Goal: Task Accomplishment & Management: Manage account settings

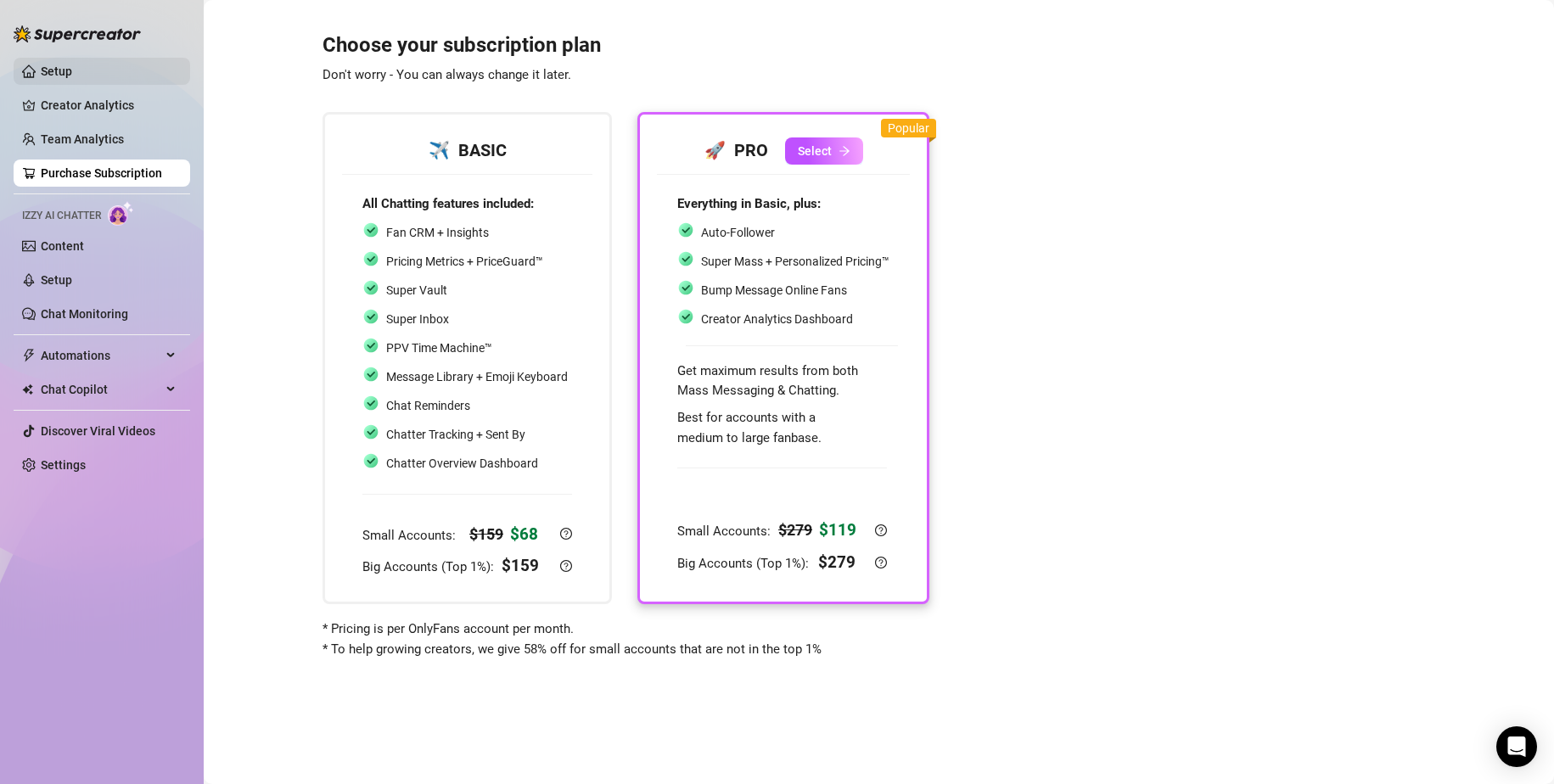
click at [63, 78] on link "Setup" at bounding box center [56, 71] width 32 height 14
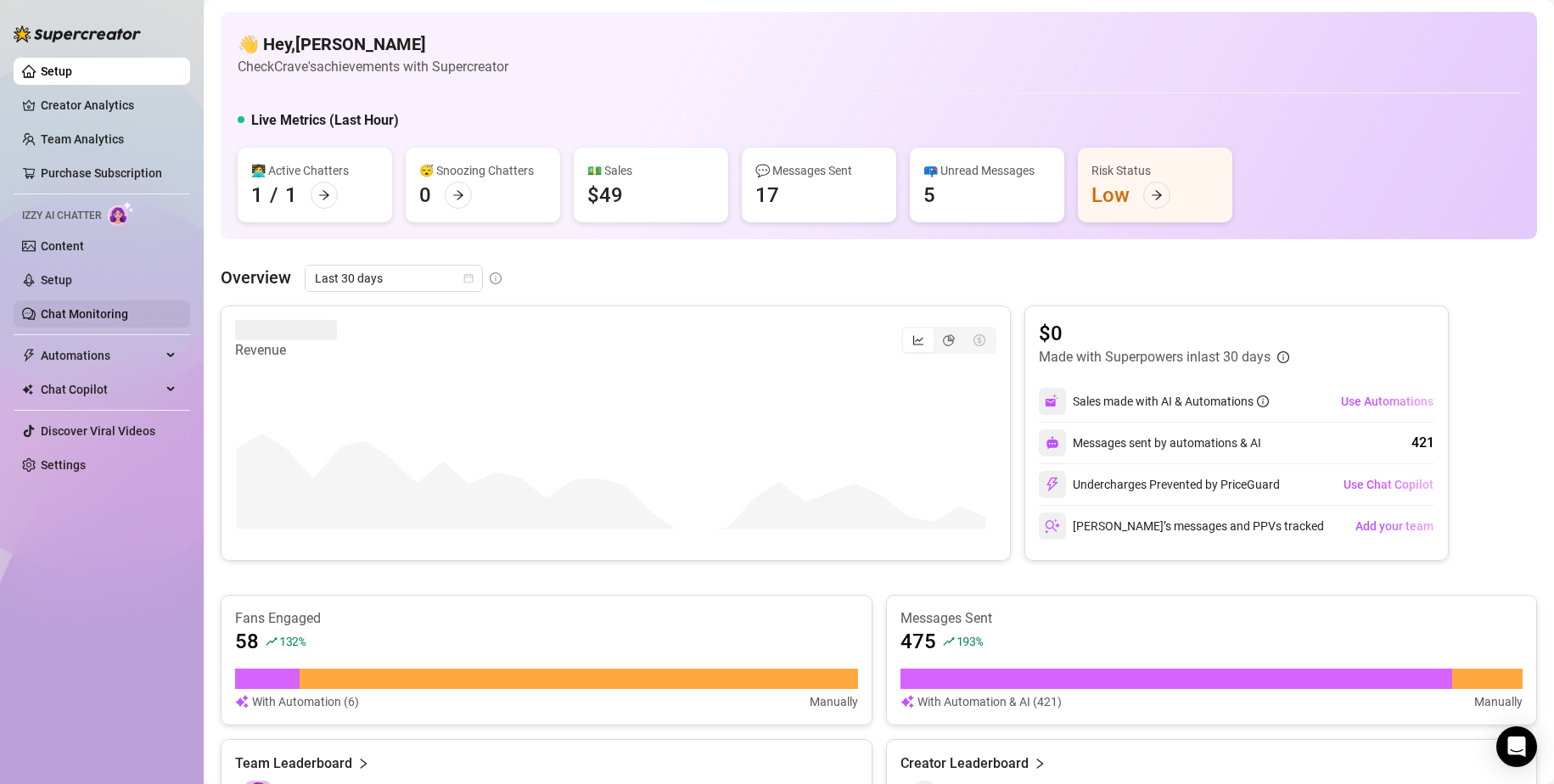
click at [82, 307] on link "Chat Monitoring" at bounding box center [85, 314] width 87 height 14
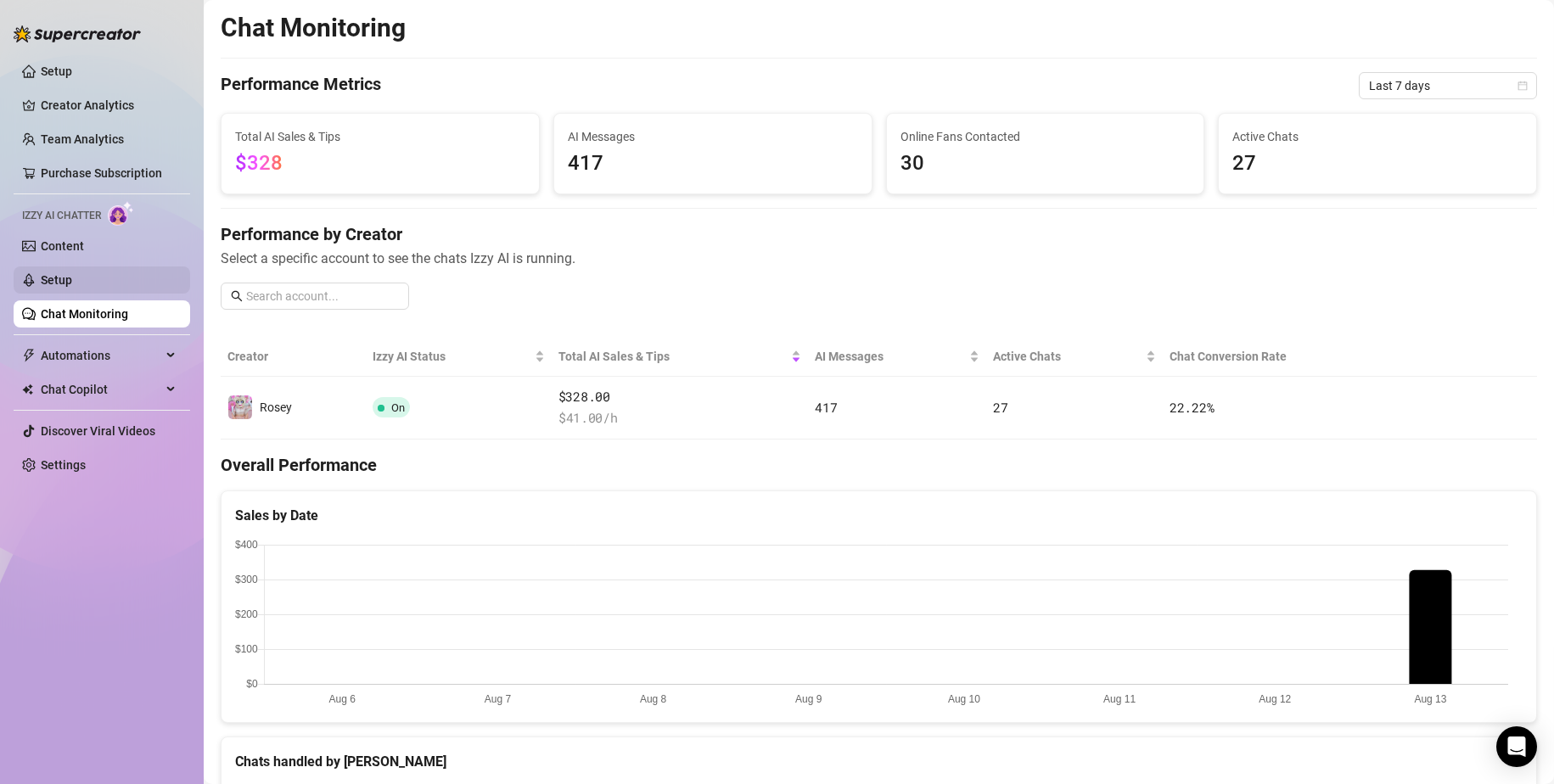
click at [61, 277] on link "Setup" at bounding box center [56, 279] width 32 height 14
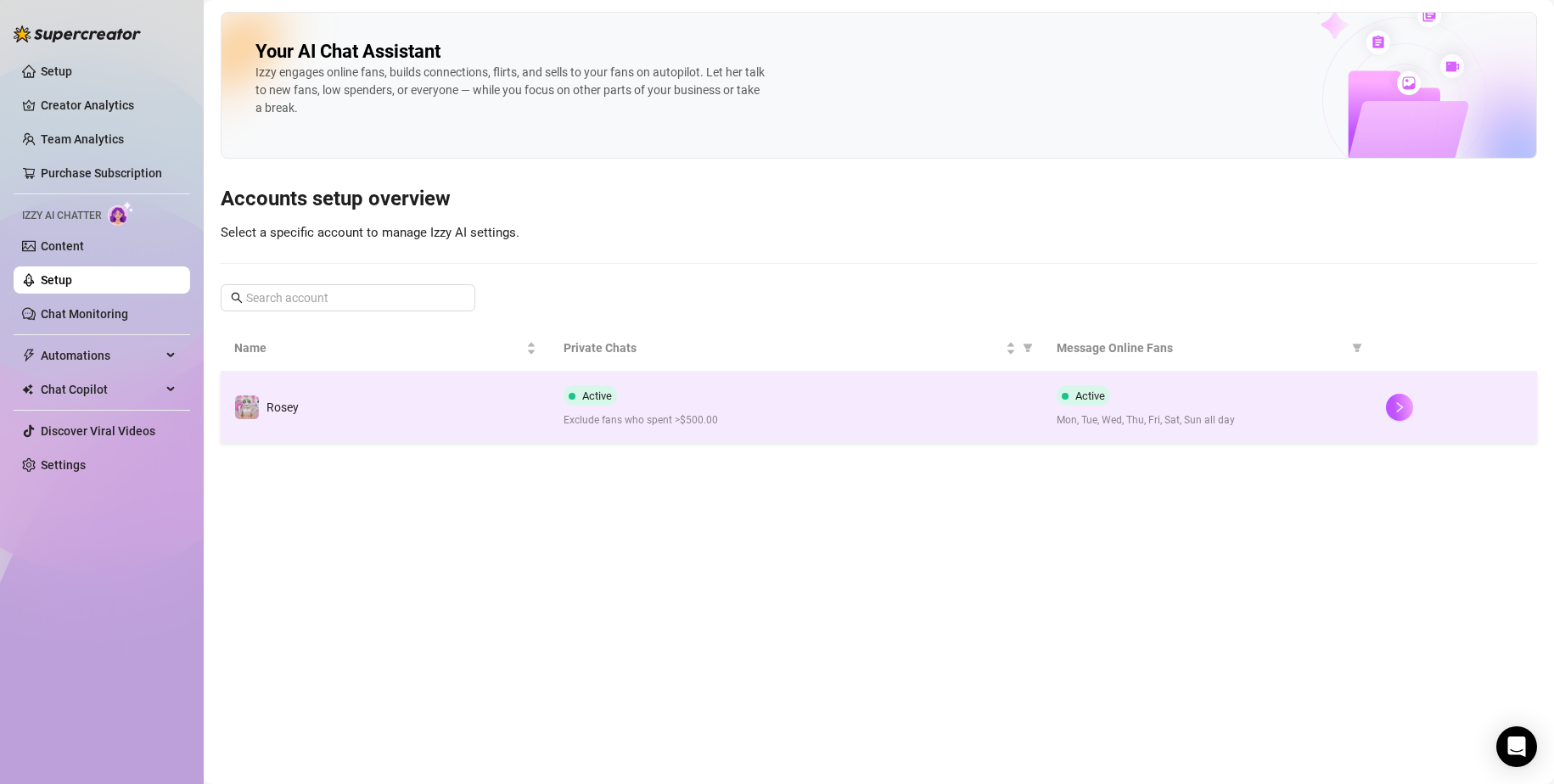
click at [580, 407] on div "Active Exclude fans who spent >$500.00" at bounding box center [796, 407] width 467 height 44
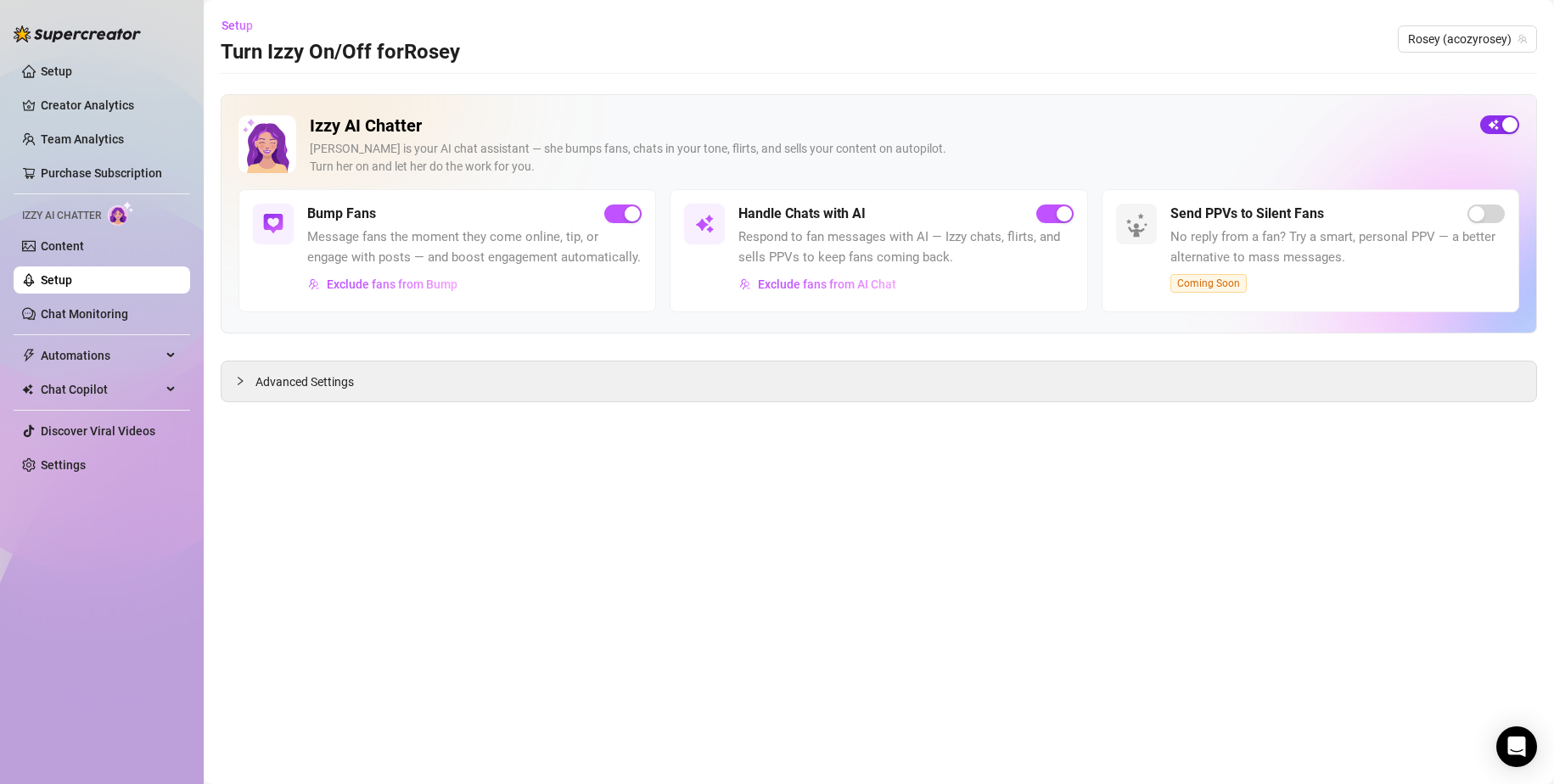
click at [1492, 128] on span "button" at bounding box center [1499, 125] width 39 height 19
